Goal: Task Accomplishment & Management: Complete application form

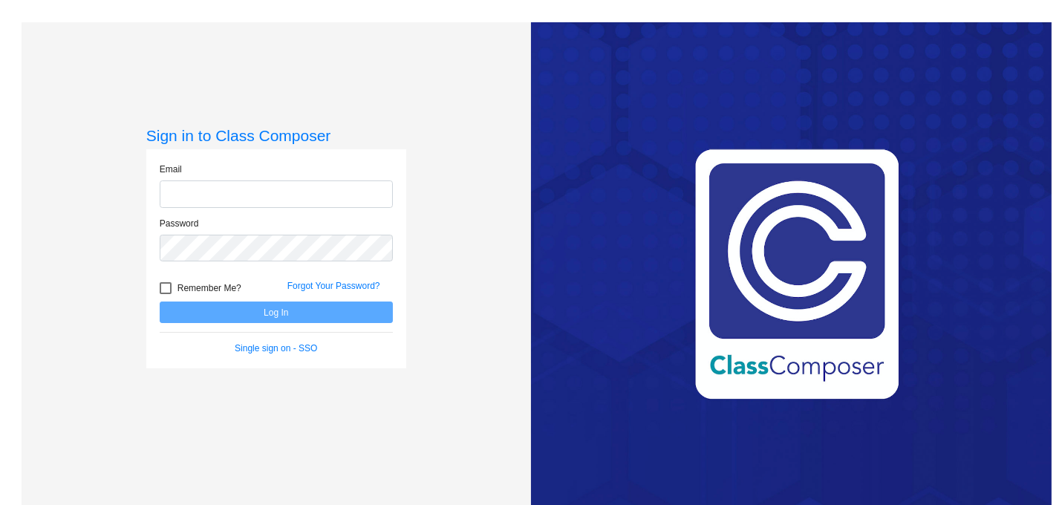
type input "[EMAIL_ADDRESS][DOMAIN_NAME]"
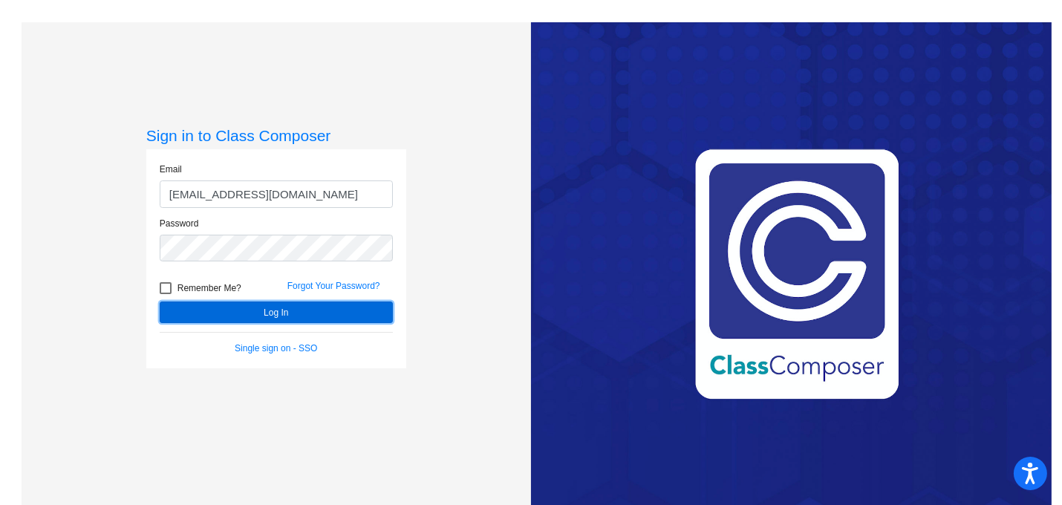
click at [259, 306] on button "Log In" at bounding box center [276, 312] width 233 height 22
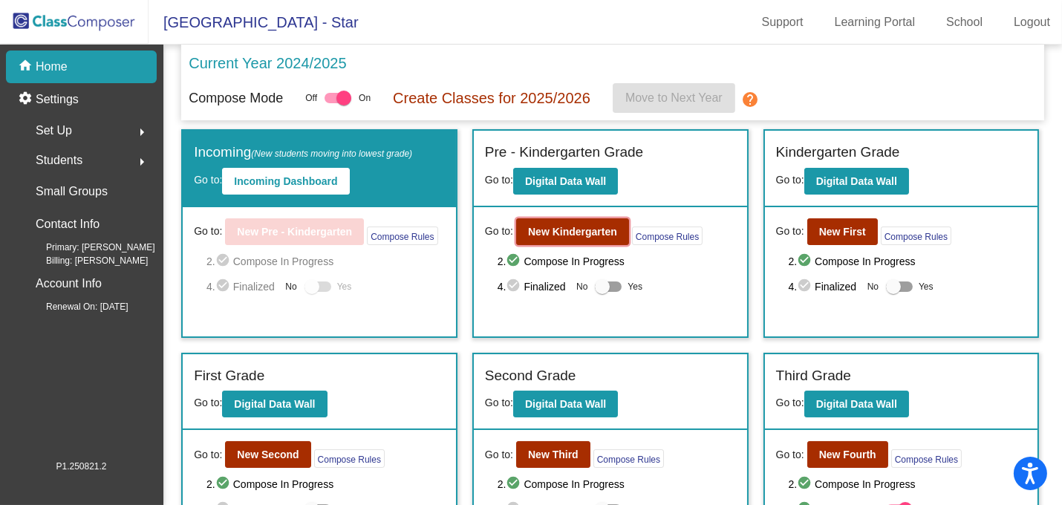
click at [578, 232] on b "New Kindergarten" at bounding box center [572, 232] width 89 height 12
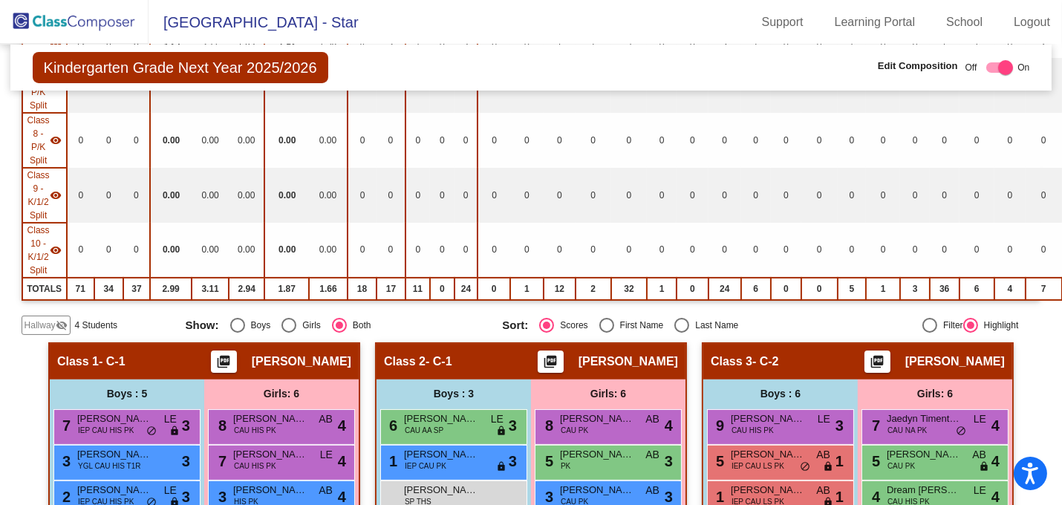
scroll to position [405, 0]
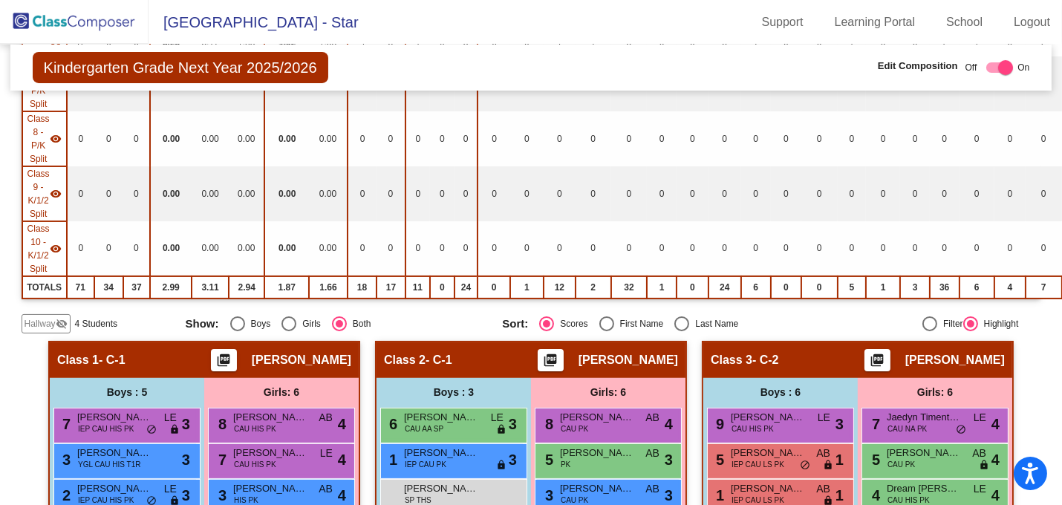
click at [53, 317] on span "Hallway" at bounding box center [40, 323] width 31 height 13
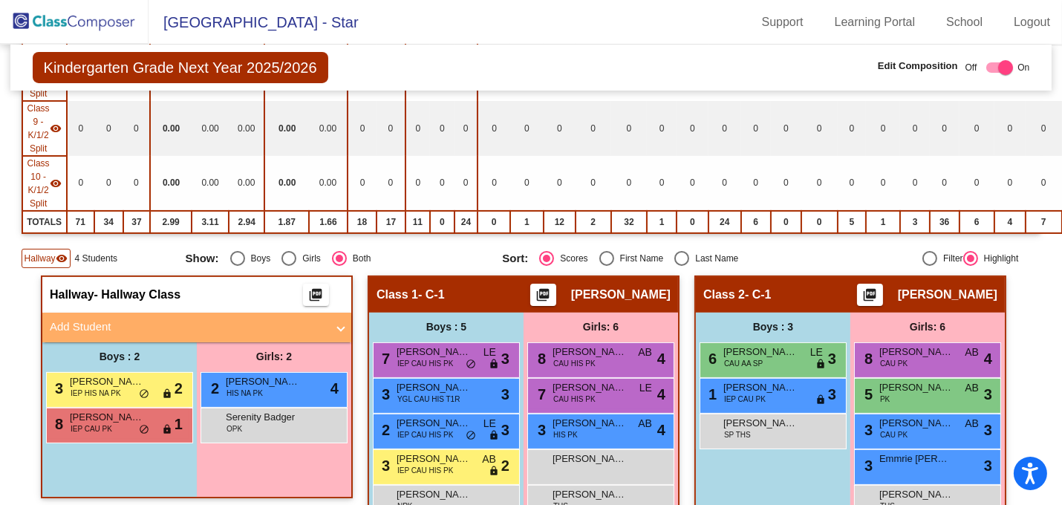
scroll to position [607, 0]
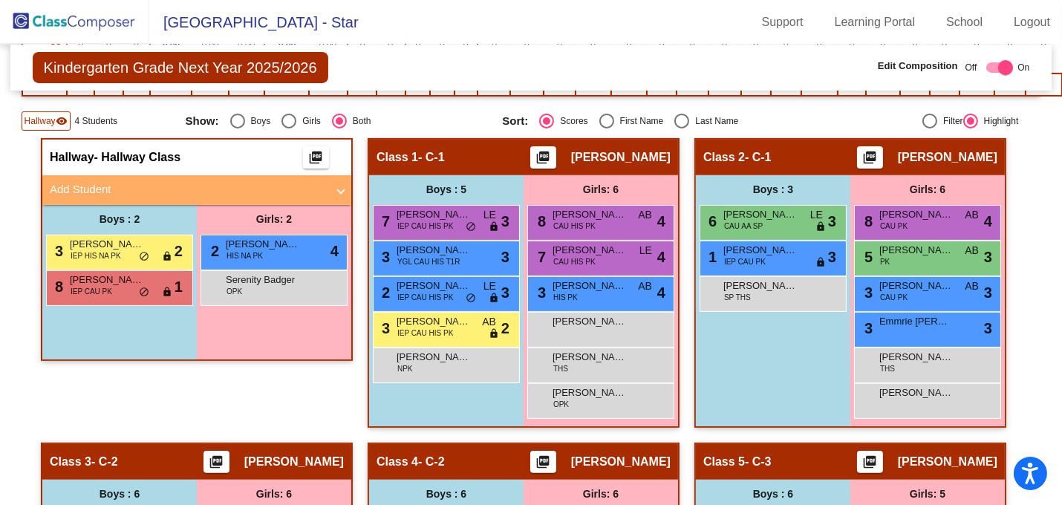
click at [99, 182] on mat-panel-title "Add Student" at bounding box center [188, 189] width 276 height 17
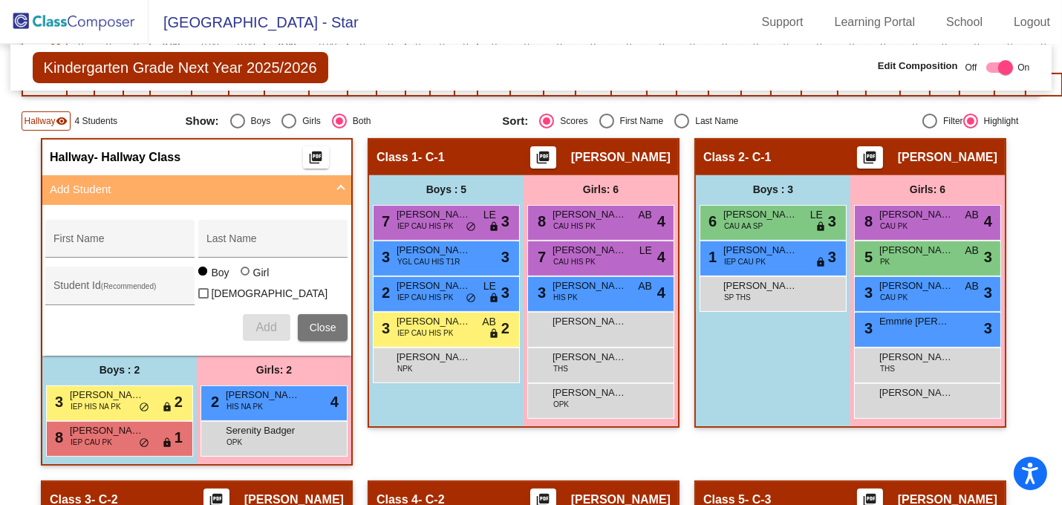
click at [97, 238] on input "First Name" at bounding box center [120, 244] width 134 height 12
type input "[PERSON_NAME]"
click at [275, 320] on button "Add" at bounding box center [267, 327] width 48 height 27
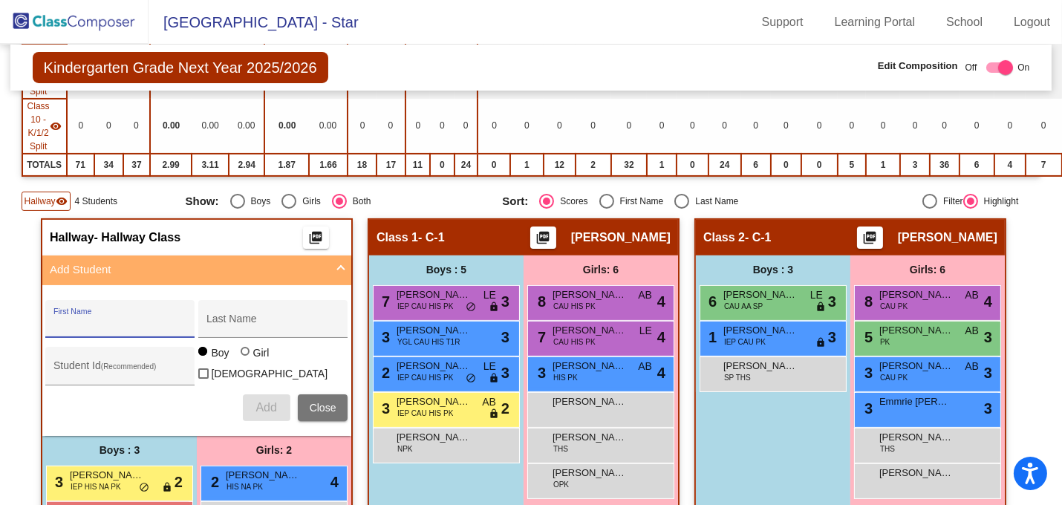
scroll to position [675, 0]
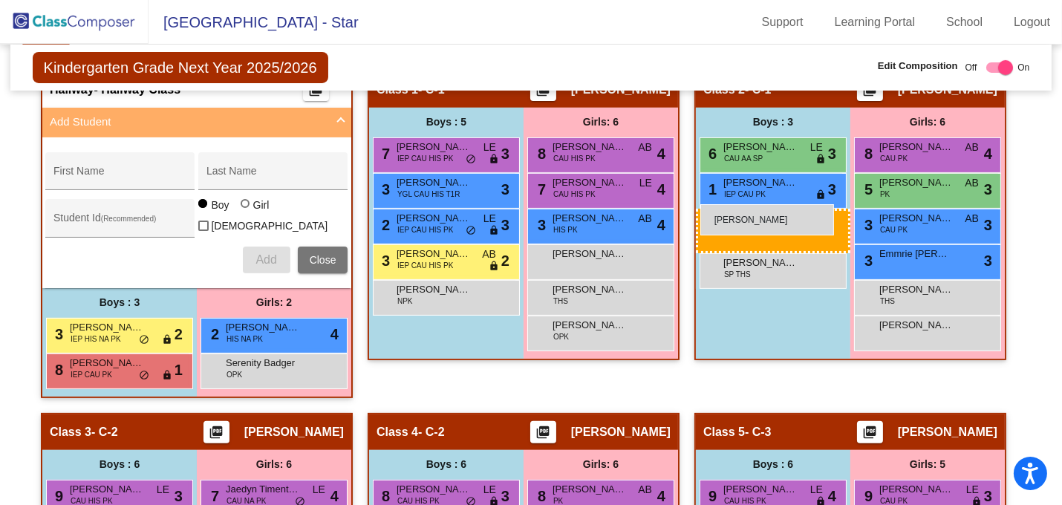
drag, startPoint x: 107, startPoint y: 394, endPoint x: 700, endPoint y: 204, distance: 622.9
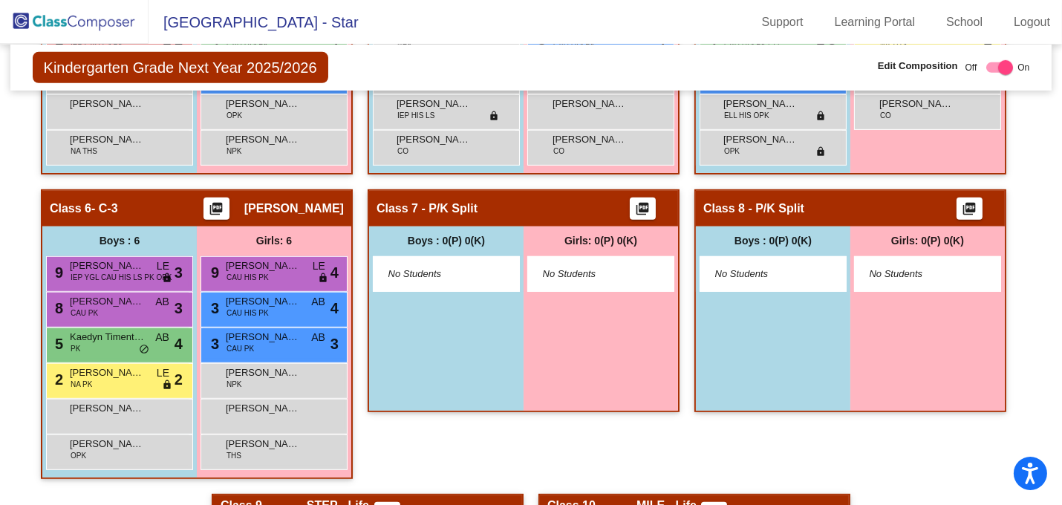
scroll to position [1215, 0]
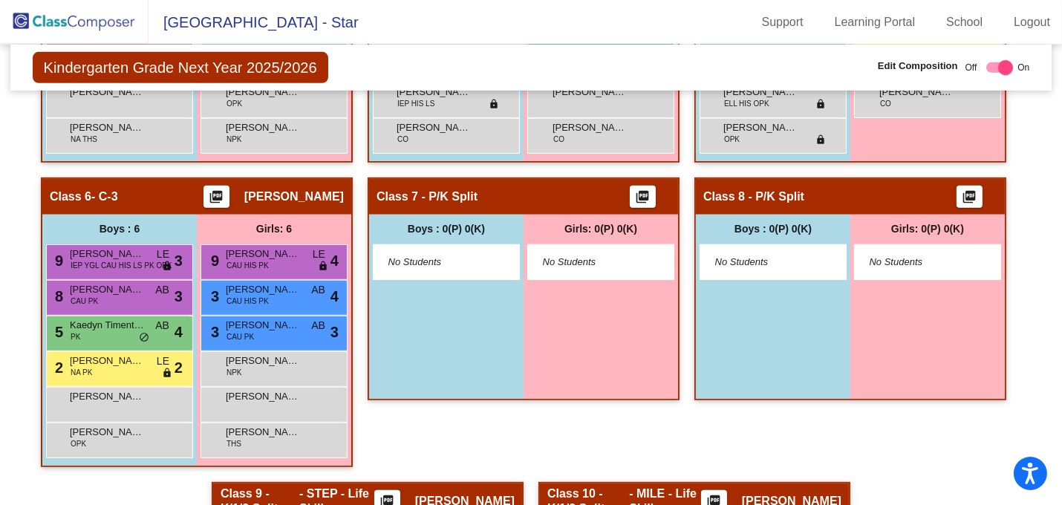
click at [128, 356] on div "2 [PERSON_NAME] NA PK LE lock do_not_disturb_alt 2" at bounding box center [118, 367] width 142 height 30
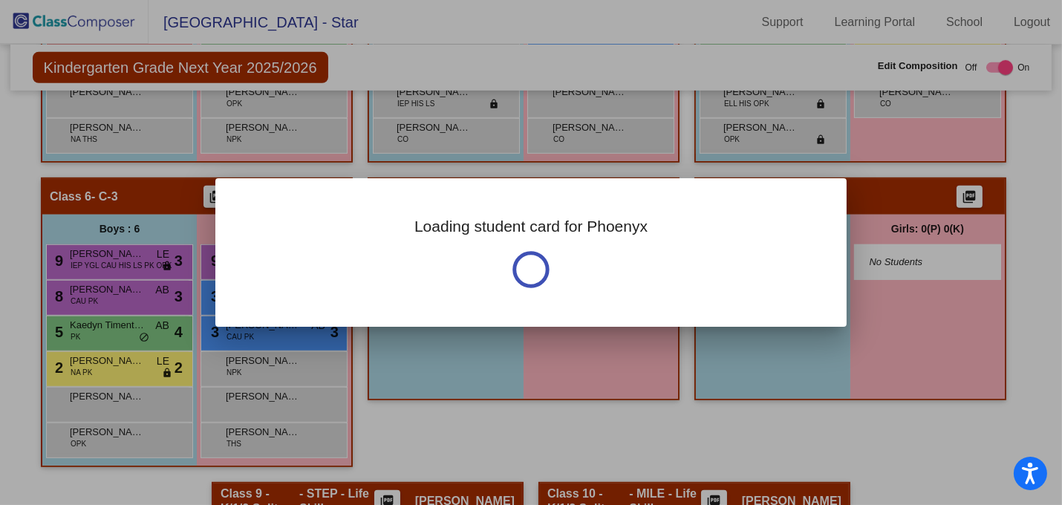
click at [128, 356] on div at bounding box center [531, 252] width 1062 height 505
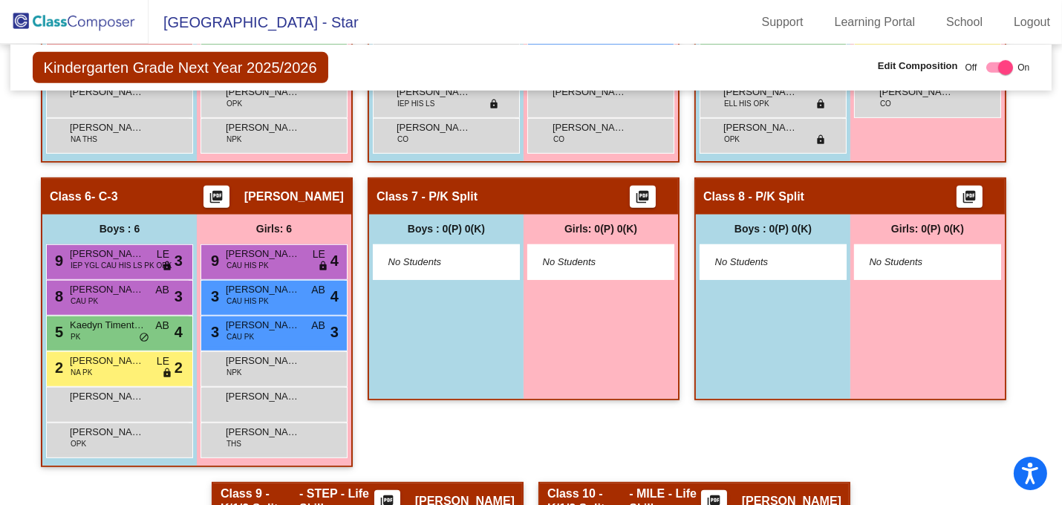
click at [128, 356] on div "2 [PERSON_NAME] NA PK LE lock do_not_disturb_alt 2" at bounding box center [118, 367] width 142 height 30
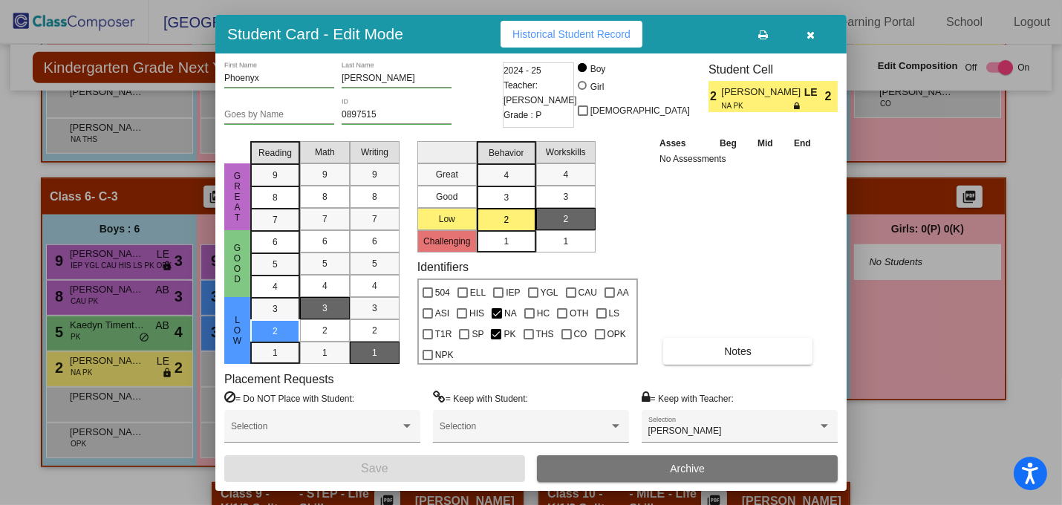
click at [762, 358] on button "Notes" at bounding box center [737, 351] width 149 height 27
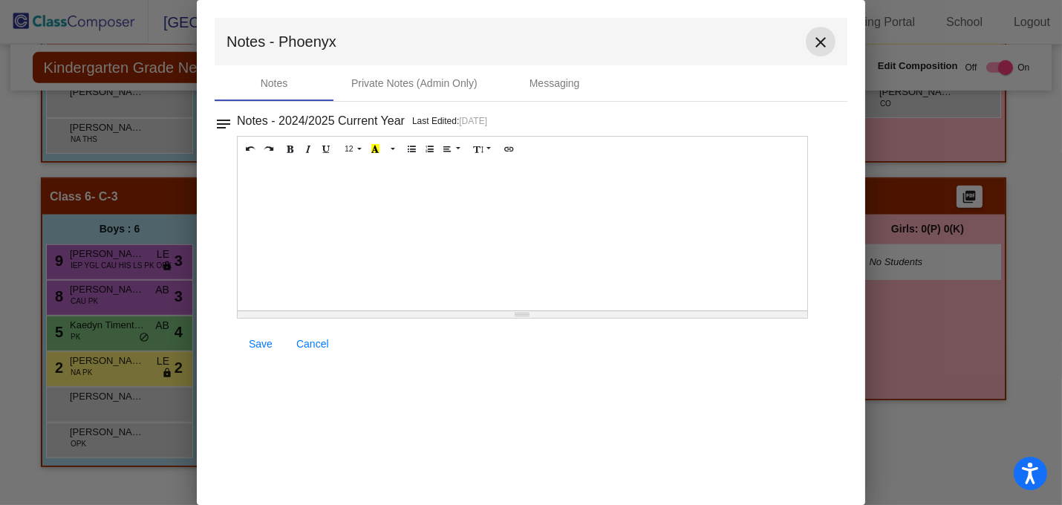
click at [822, 45] on mat-icon "close" at bounding box center [821, 42] width 18 height 18
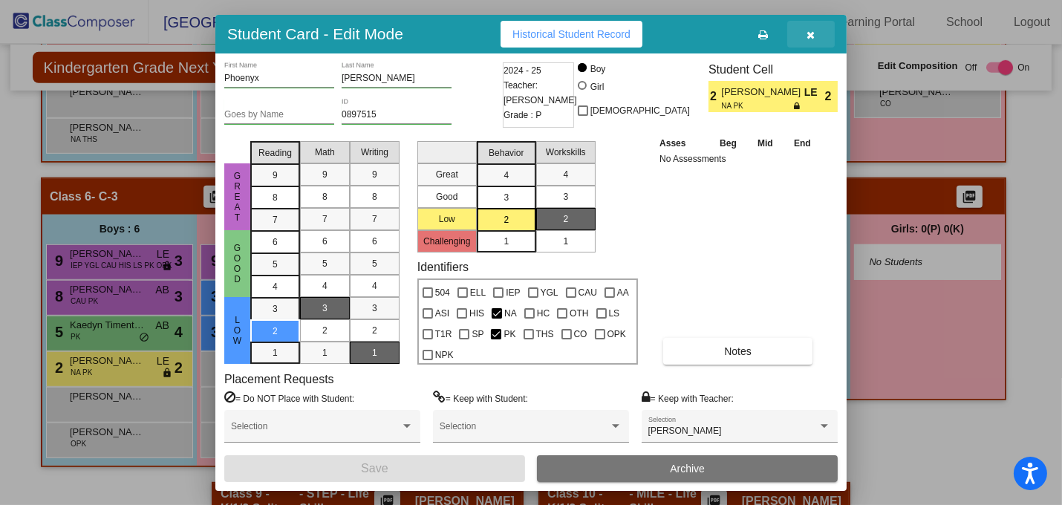
click at [813, 31] on icon "button" at bounding box center [811, 35] width 8 height 10
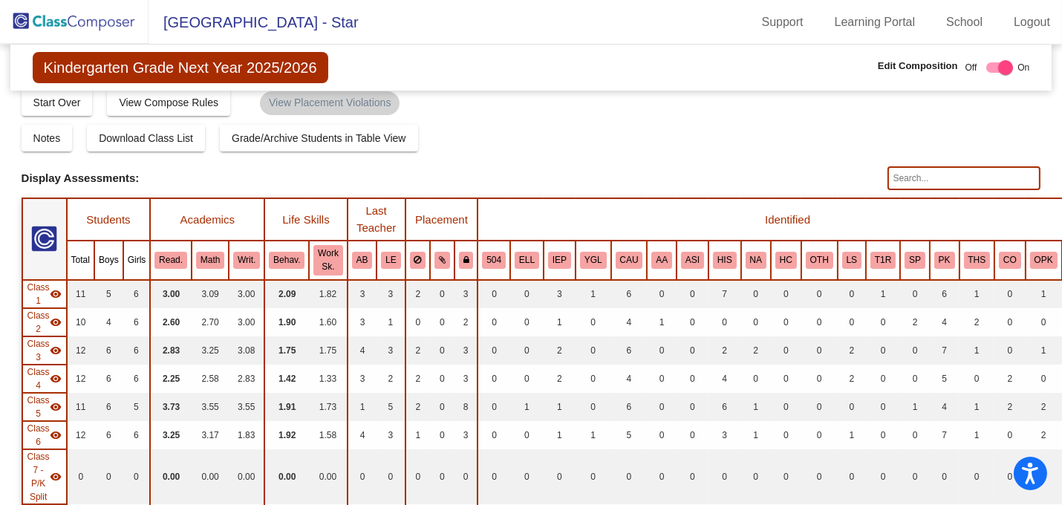
scroll to position [0, 0]
